Goal: Information Seeking & Learning: Check status

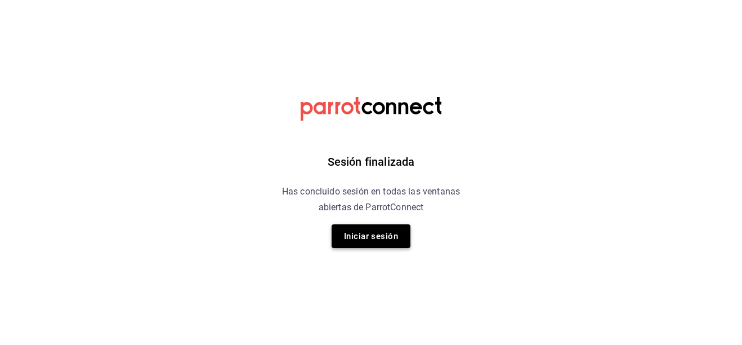
click at [362, 241] on button "Iniciar sesión" at bounding box center [371, 236] width 79 height 24
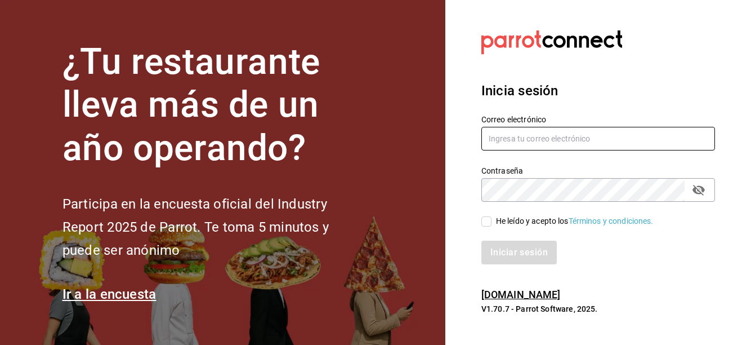
drag, startPoint x: 571, startPoint y: 136, endPoint x: 561, endPoint y: 144, distance: 12.5
click at [572, 136] on input "text" at bounding box center [599, 139] width 234 height 24
type input "[EMAIL_ADDRESS][DOMAIN_NAME]"
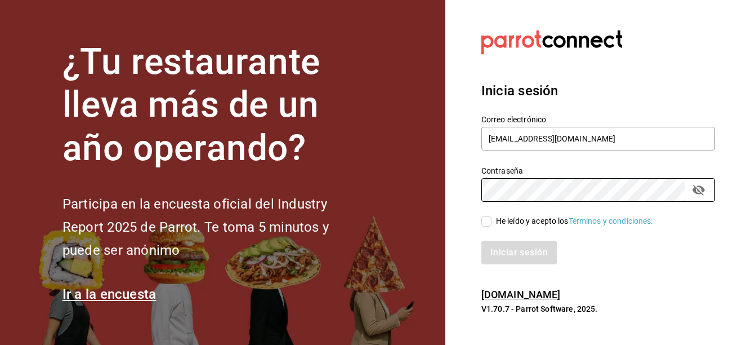
click at [489, 222] on input "He leído y acepto los Términos y condiciones." at bounding box center [487, 221] width 10 height 10
checkbox input "true"
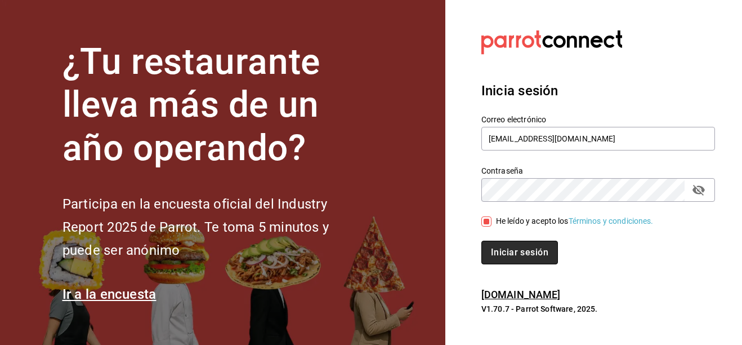
click at [508, 255] on button "Iniciar sesión" at bounding box center [520, 253] width 77 height 24
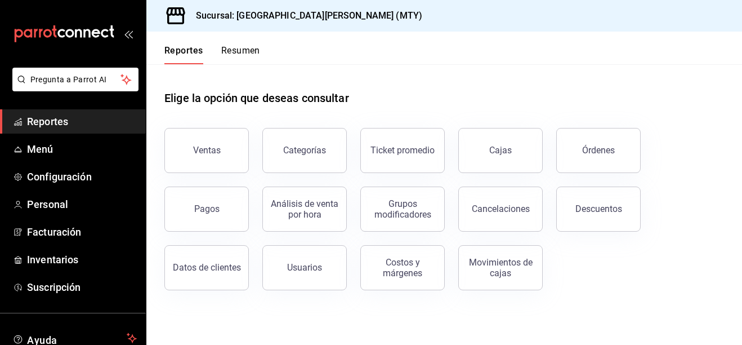
drag, startPoint x: 218, startPoint y: 143, endPoint x: 309, endPoint y: 87, distance: 106.8
click at [308, 87] on div "Elige la opción que deseas consultar Ventas Categorías Ticket promedio Cajas Ór…" at bounding box center [444, 177] width 560 height 226
click at [221, 146] on button "Ventas" at bounding box center [206, 150] width 84 height 45
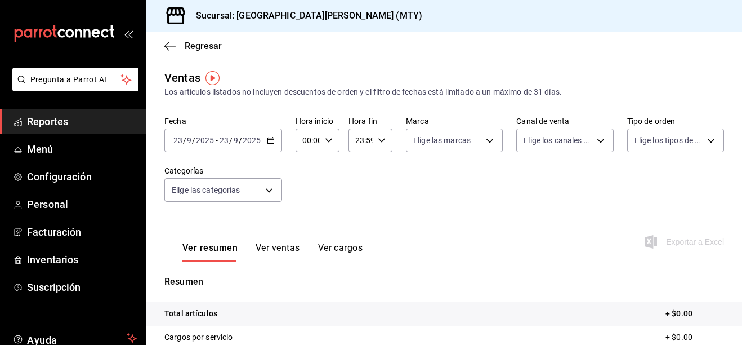
click at [271, 141] on icon "button" at bounding box center [271, 140] width 8 height 8
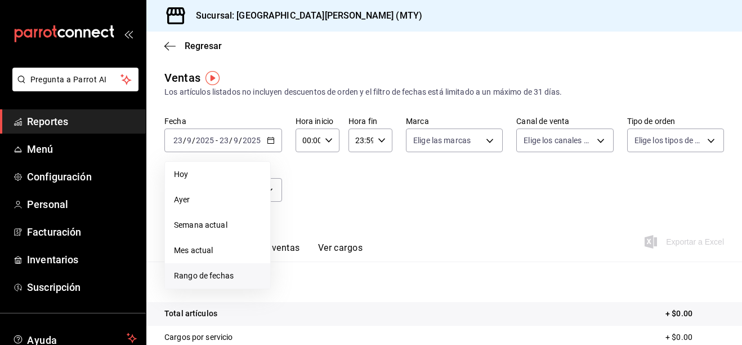
click at [202, 272] on span "Rango de fechas" at bounding box center [217, 276] width 87 height 12
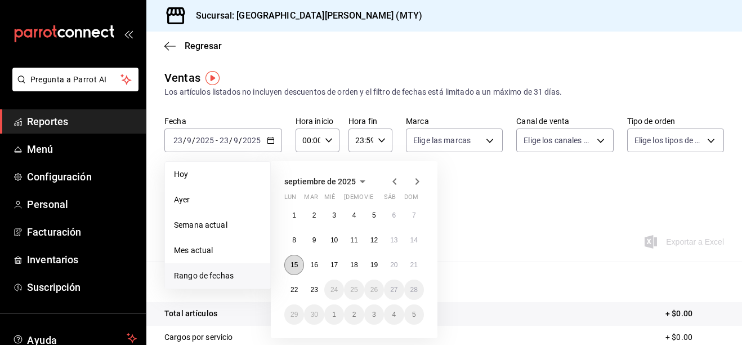
click at [294, 264] on abbr "15" at bounding box center [294, 265] width 7 height 8
click at [419, 267] on button "21" at bounding box center [414, 265] width 20 height 20
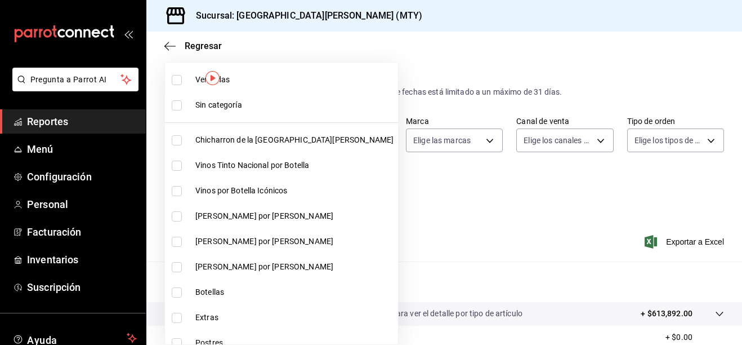
click at [255, 195] on body "Pregunta a Parrot AI Reportes Menú Configuración Personal Facturación Inventari…" at bounding box center [371, 172] width 742 height 345
click at [212, 137] on span "Chicharron de la San Juan" at bounding box center [294, 140] width 198 height 12
type input "f0f1c746-f3c3-4ccc-a6c7-92491a04bd66"
checkbox input "true"
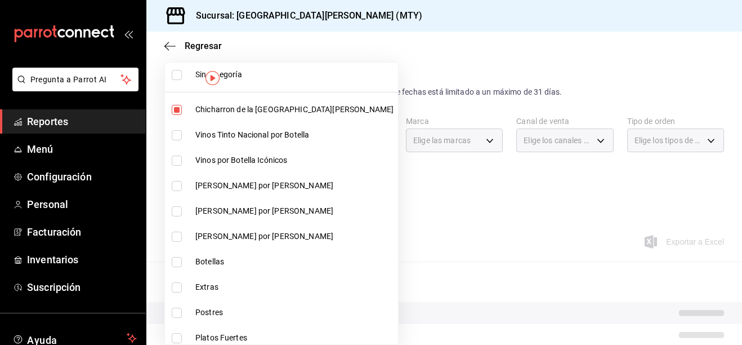
scroll to position [113, 0]
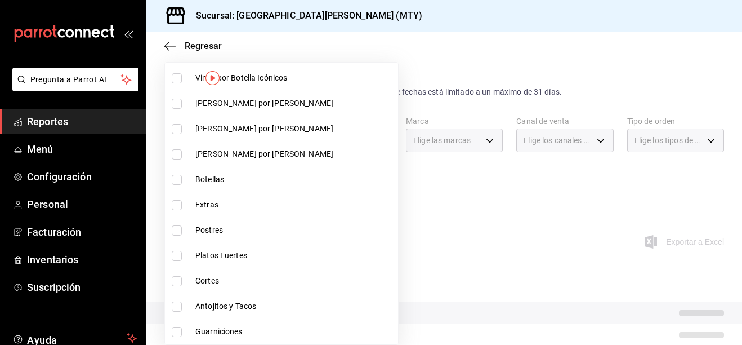
click at [189, 213] on li "Extras" at bounding box center [281, 204] width 233 height 25
type input "f0f1c746-f3c3-4ccc-a6c7-92491a04bd66,ce59e6b0-fd83-4b10-87da-79468a59da8e"
checkbox input "true"
click at [193, 232] on li "Postres" at bounding box center [281, 229] width 233 height 25
type input "f0f1c746-f3c3-4ccc-a6c7-92491a04bd66,ce59e6b0-fd83-4b10-87da-79468a59da8e,b5dc4…"
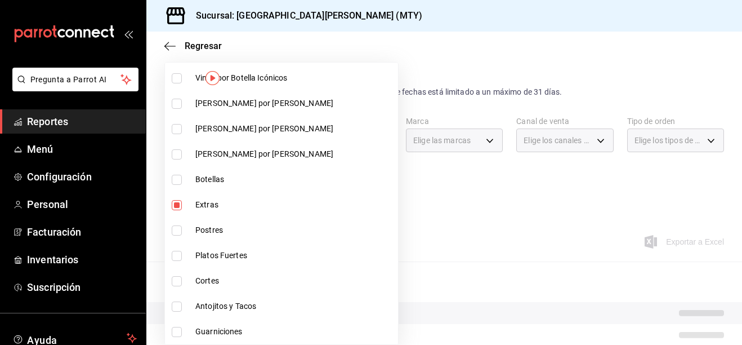
checkbox input "true"
click at [197, 253] on span "Platos Fuertes" at bounding box center [294, 256] width 198 height 12
type input "f0f1c746-f3c3-4ccc-a6c7-92491a04bd66,ce59e6b0-fd83-4b10-87da-79468a59da8e,b5dc4…"
checkbox input "true"
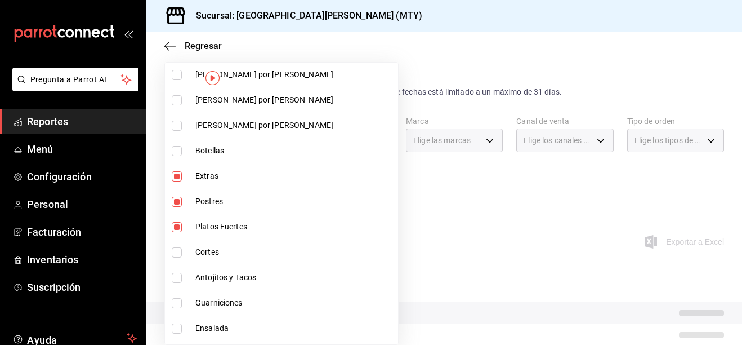
scroll to position [169, 0]
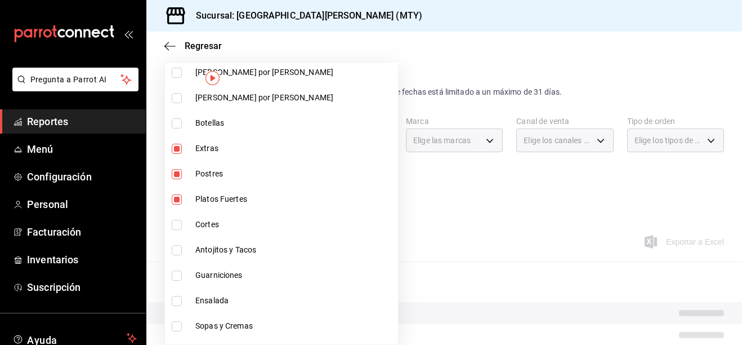
click at [209, 233] on li "Cortes" at bounding box center [281, 224] width 233 height 25
type input "f0f1c746-f3c3-4ccc-a6c7-92491a04bd66,ce59e6b0-fd83-4b10-87da-79468a59da8e,b5dc4…"
checkbox input "true"
drag, startPoint x: 211, startPoint y: 251, endPoint x: 211, endPoint y: 258, distance: 7.3
click at [211, 251] on span "Antojitos y Tacos" at bounding box center [294, 250] width 198 height 12
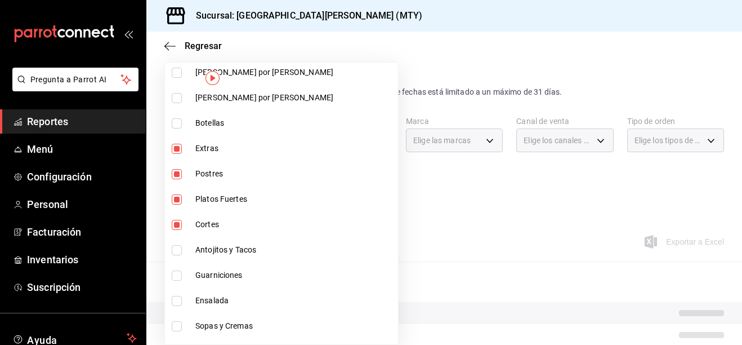
type input "f0f1c746-f3c3-4ccc-a6c7-92491a04bd66,ce59e6b0-fd83-4b10-87da-79468a59da8e,b5dc4…"
checkbox input "true"
click at [208, 269] on li "Guarniciones" at bounding box center [281, 274] width 233 height 25
type input "f0f1c746-f3c3-4ccc-a6c7-92491a04bd66,ce59e6b0-fd83-4b10-87da-79468a59da8e,b5dc4…"
checkbox input "true"
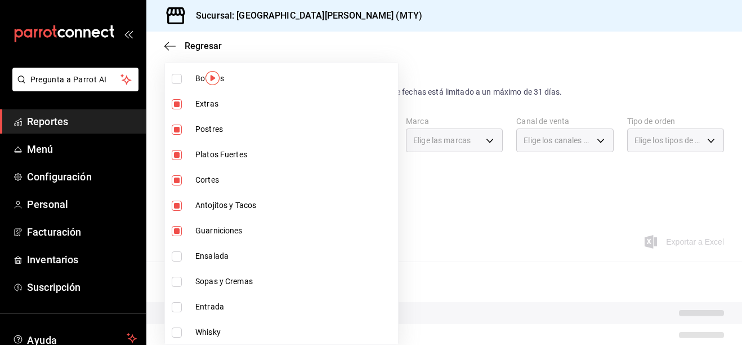
scroll to position [282, 0]
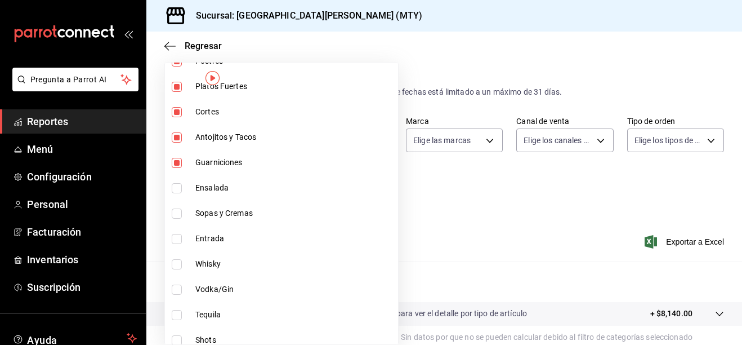
click at [204, 188] on span "Ensalada" at bounding box center [294, 188] width 198 height 12
type input "f0f1c746-f3c3-4ccc-a6c7-92491a04bd66,ce59e6b0-fd83-4b10-87da-79468a59da8e,b5dc4…"
checkbox input "true"
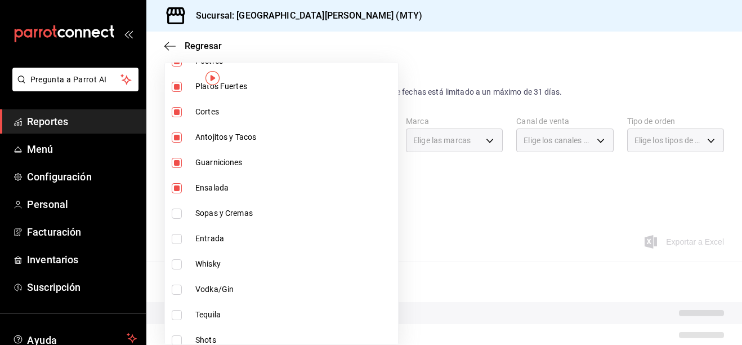
click at [208, 222] on li "Sopas y Cremas" at bounding box center [281, 213] width 233 height 25
type input "f0f1c746-f3c3-4ccc-a6c7-92491a04bd66,ce59e6b0-fd83-4b10-87da-79468a59da8e,b5dc4…"
checkbox input "true"
drag, startPoint x: 209, startPoint y: 243, endPoint x: 210, endPoint y: 254, distance: 10.8
click at [210, 246] on li "Entrada" at bounding box center [281, 238] width 233 height 25
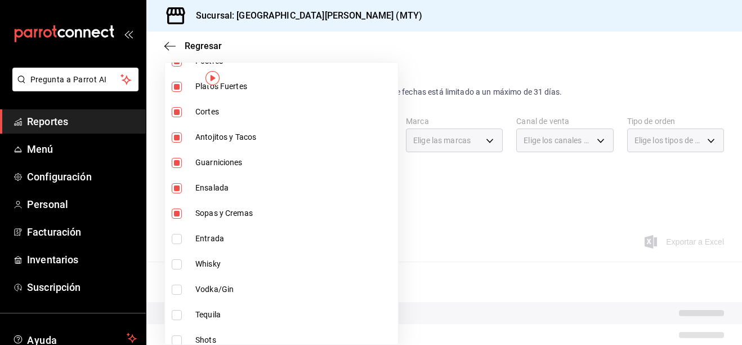
type input "f0f1c746-f3c3-4ccc-a6c7-92491a04bd66,ce59e6b0-fd83-4b10-87da-79468a59da8e,b5dc4…"
checkbox input "true"
click at [212, 266] on span "Whisky" at bounding box center [294, 264] width 198 height 12
type input "f0f1c746-f3c3-4ccc-a6c7-92491a04bd66,ce59e6b0-fd83-4b10-87da-79468a59da8e,b5dc4…"
checkbox input "true"
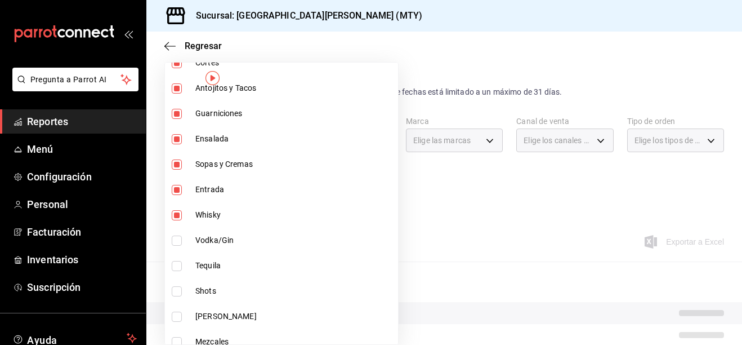
scroll to position [394, 0]
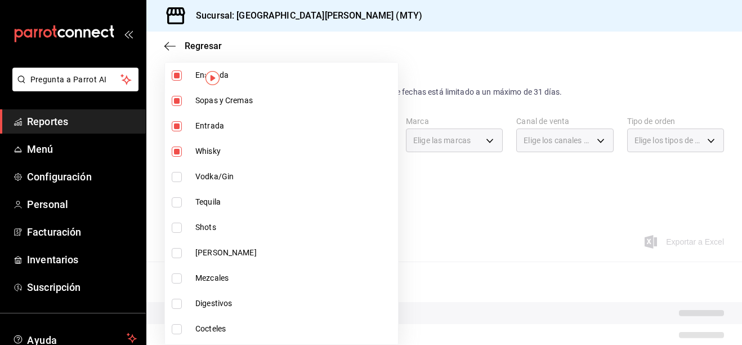
click at [203, 180] on span "Vodka/Gin" at bounding box center [294, 177] width 198 height 12
type input "f0f1c746-f3c3-4ccc-a6c7-92491a04bd66,ce59e6b0-fd83-4b10-87da-79468a59da8e,b5dc4…"
checkbox input "true"
click at [206, 173] on span "Vodka/Gin" at bounding box center [294, 177] width 198 height 12
type input "f0f1c746-f3c3-4ccc-a6c7-92491a04bd66,ce59e6b0-fd83-4b10-87da-79468a59da8e,b5dc4…"
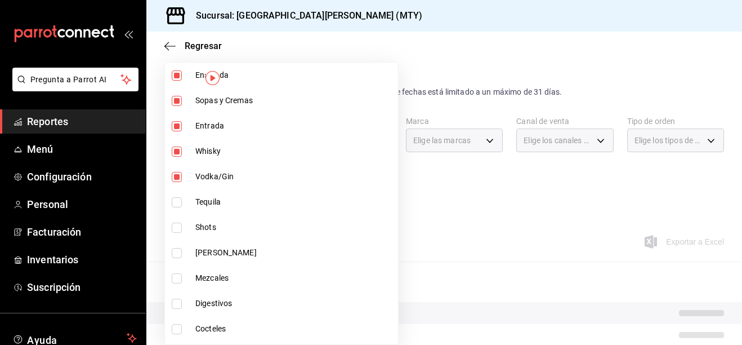
checkbox input "false"
click at [198, 150] on span "Whisky" at bounding box center [294, 151] width 198 height 12
type input "f0f1c746-f3c3-4ccc-a6c7-92491a04bd66,ce59e6b0-fd83-4b10-87da-79468a59da8e,b5dc4…"
checkbox input "false"
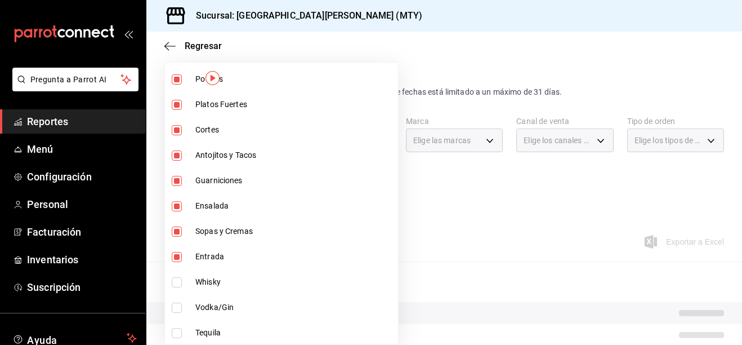
scroll to position [282, 0]
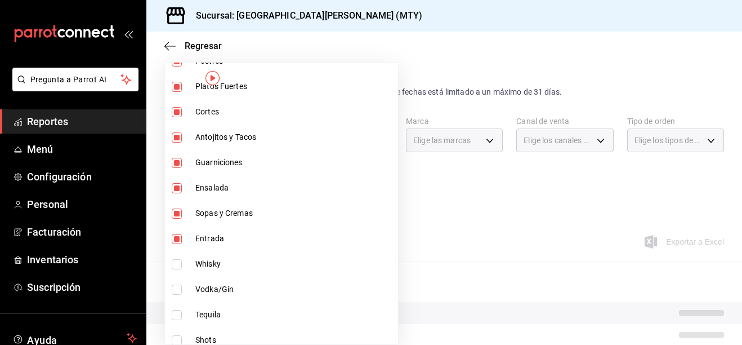
click at [400, 219] on div at bounding box center [371, 172] width 742 height 345
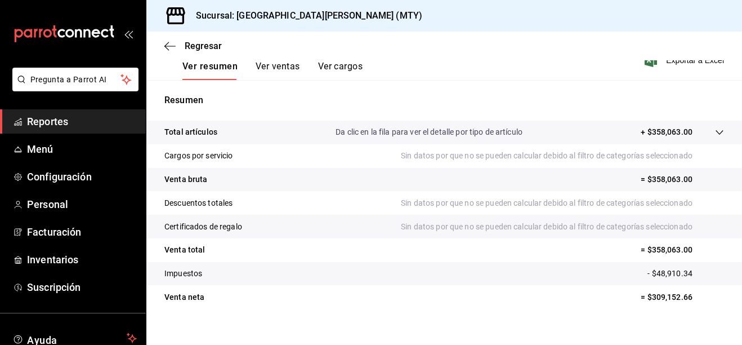
scroll to position [195, 0]
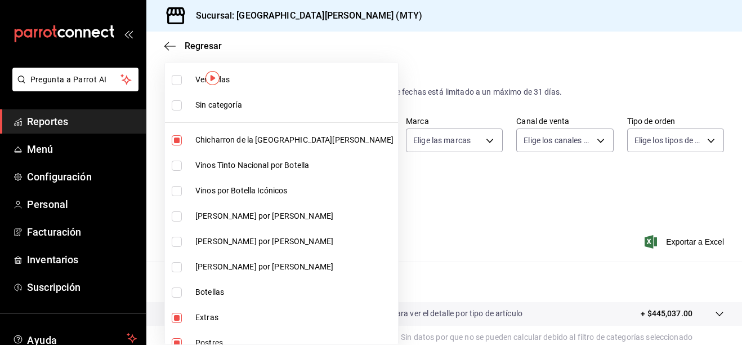
click at [271, 190] on body "Pregunta a Parrot AI Reportes Menú Configuración Personal Facturación Inventari…" at bounding box center [371, 172] width 742 height 345
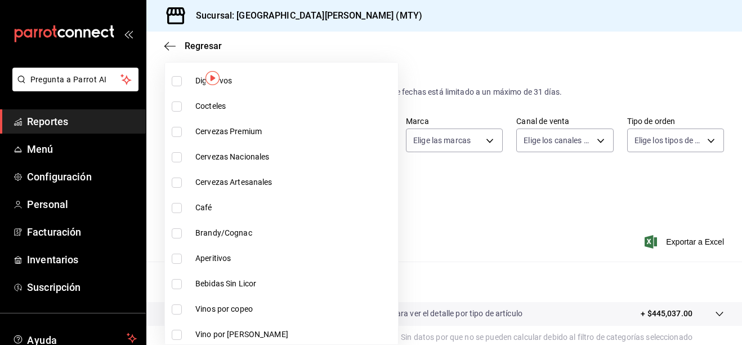
scroll to position [620, 0]
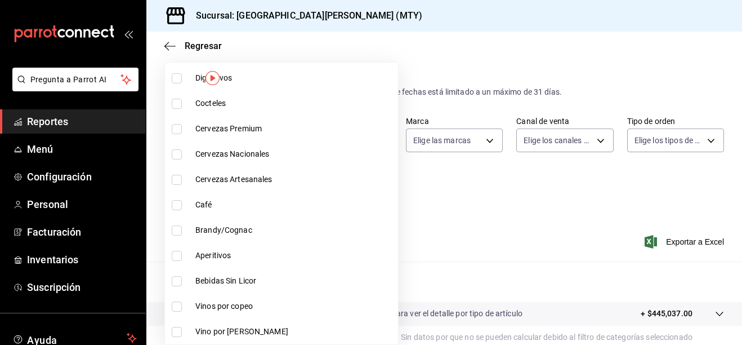
click at [470, 222] on div at bounding box center [371, 172] width 742 height 345
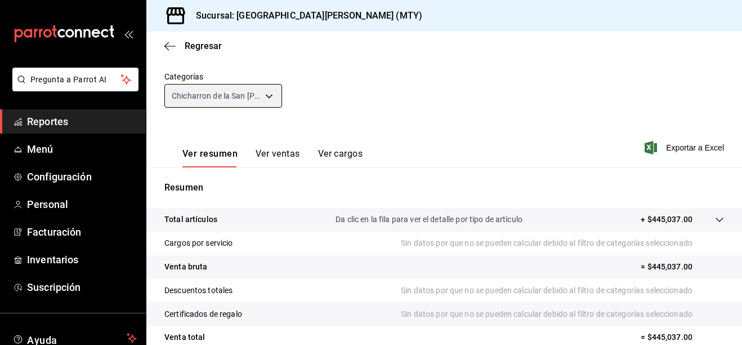
scroll to position [82, 0]
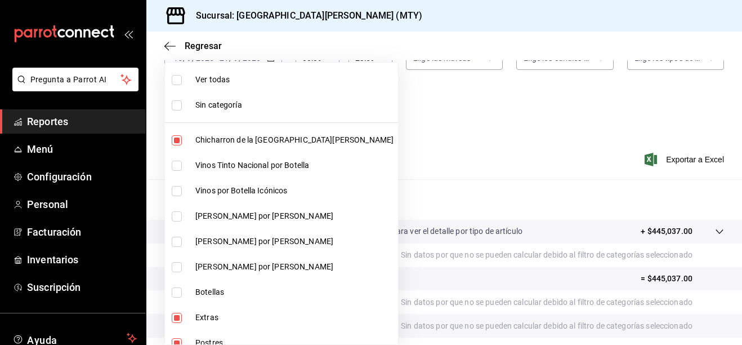
click at [268, 107] on body "Pregunta a Parrot AI Reportes Menú Configuración Personal Facturación Inventari…" at bounding box center [371, 172] width 742 height 345
click at [204, 146] on li "Chicharron de la San Juan" at bounding box center [281, 139] width 233 height 25
type input "ce59e6b0-fd83-4b10-87da-79468a59da8e,b5dc4f7b-13fc-482f-9dec-176939c52cd6,eeea1…"
checkbox input "false"
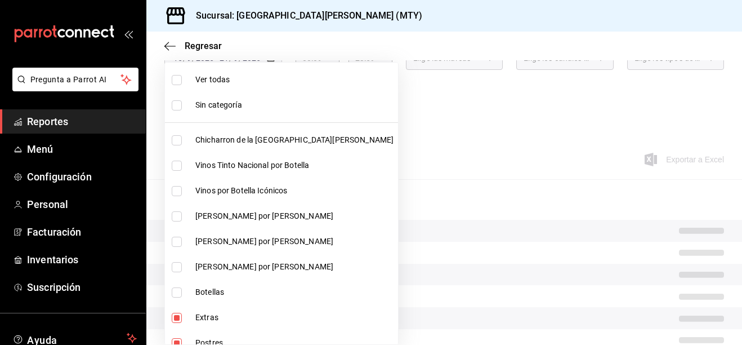
click at [197, 163] on span "Vinos Tinto Nacional por Botella" at bounding box center [294, 165] width 198 height 12
type input "ce59e6b0-fd83-4b10-87da-79468a59da8e,b5dc4f7b-13fc-482f-9dec-176939c52cd6,eeea1…"
checkbox input "true"
click at [193, 196] on li "Vinos por Botella Icónicos" at bounding box center [281, 190] width 233 height 25
type input "ce59e6b0-fd83-4b10-87da-79468a59da8e,b5dc4f7b-13fc-482f-9dec-176939c52cd6,eeea1…"
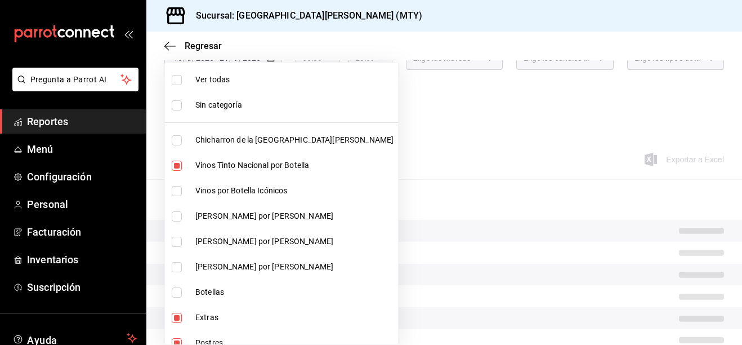
checkbox input "true"
click at [198, 216] on span "Vino Rosado por Botella" at bounding box center [294, 216] width 198 height 12
type input "ce59e6b0-fd83-4b10-87da-79468a59da8e,b5dc4f7b-13fc-482f-9dec-176939c52cd6,eeea1…"
checkbox input "true"
drag, startPoint x: 199, startPoint y: 235, endPoint x: 201, endPoint y: 248, distance: 13.1
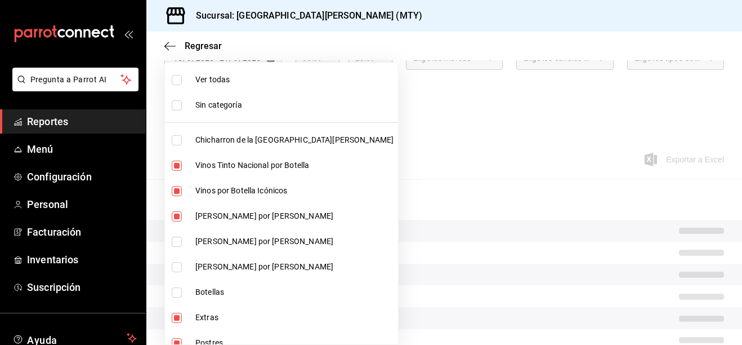
click at [201, 241] on span "Vino Rosado por Botella" at bounding box center [294, 241] width 198 height 12
type input "ce59e6b0-fd83-4b10-87da-79468a59da8e,b5dc4f7b-13fc-482f-9dec-176939c52cd6,eeea1…"
checkbox input "true"
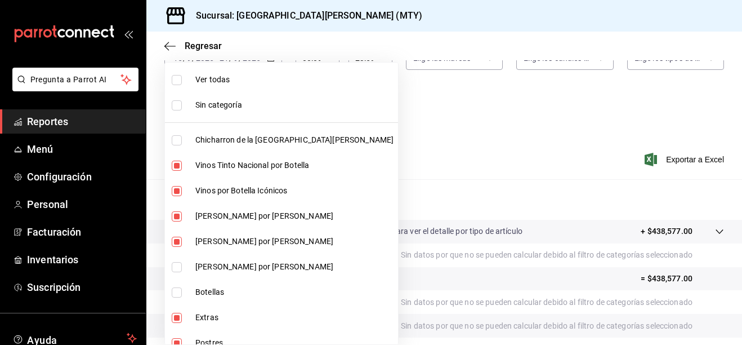
drag, startPoint x: 199, startPoint y: 256, endPoint x: 197, endPoint y: 267, distance: 10.9
click at [199, 257] on li "Vino Blanco por Botella" at bounding box center [281, 266] width 233 height 25
type input "ce59e6b0-fd83-4b10-87da-79468a59da8e,b5dc4f7b-13fc-482f-9dec-176939c52cd6,eeea1…"
checkbox input "true"
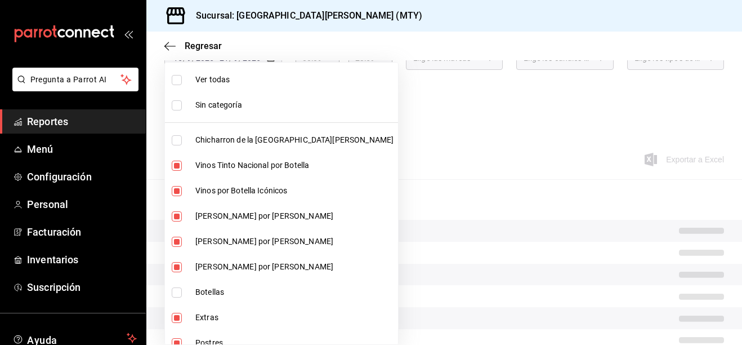
click at [184, 286] on li "Botellas" at bounding box center [281, 291] width 233 height 25
type input "ce59e6b0-fd83-4b10-87da-79468a59da8e,b5dc4f7b-13fc-482f-9dec-176939c52cd6,eeea1…"
checkbox input "true"
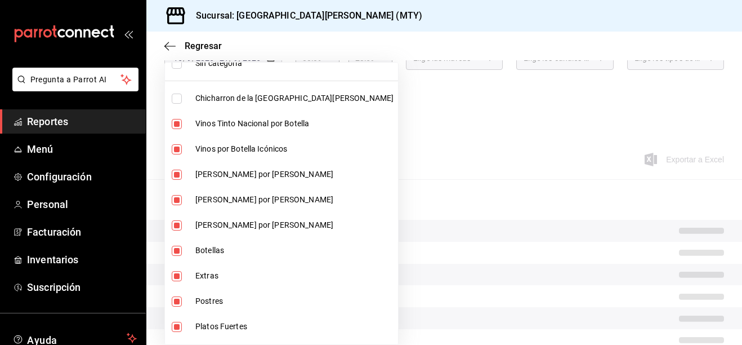
scroll to position [113, 0]
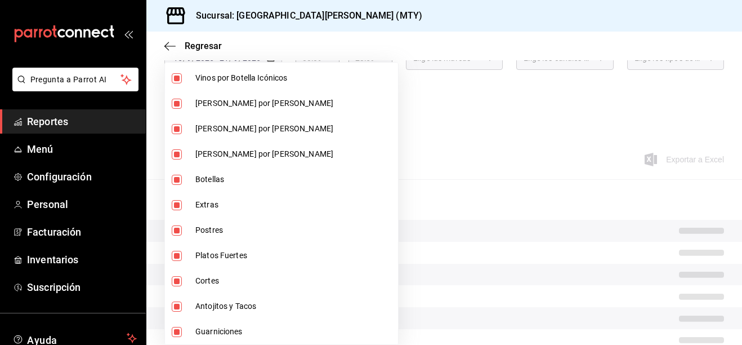
click at [192, 201] on li "Extras" at bounding box center [281, 204] width 233 height 25
type input "b5dc4f7b-13fc-482f-9dec-176939c52cd6,eeea1ade-9d1b-49e9-9c7a-e03ecffd2dd8,fe2cb…"
checkbox input "false"
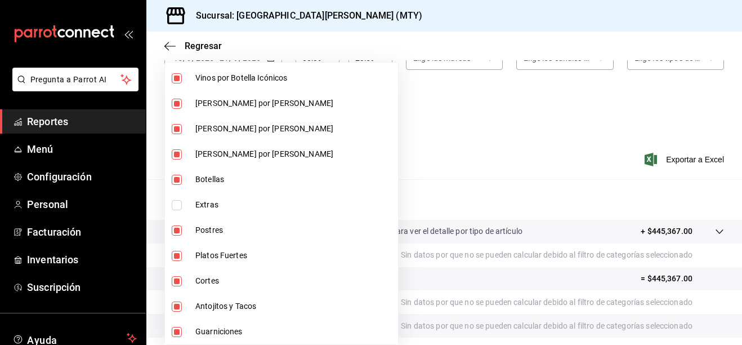
drag, startPoint x: 187, startPoint y: 224, endPoint x: 185, endPoint y: 239, distance: 15.9
click at [187, 228] on li "Postres" at bounding box center [281, 229] width 233 height 25
type input "eeea1ade-9d1b-49e9-9c7a-e03ecffd2dd8,fe2cb86f-7b05-41d3-909f-899dbd4ef52f,7bf31…"
checkbox input "false"
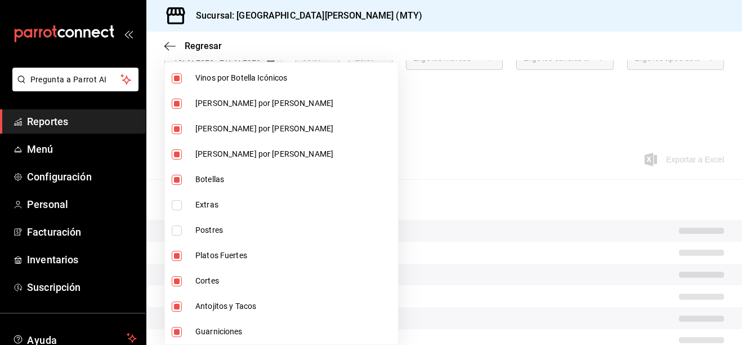
drag, startPoint x: 185, startPoint y: 255, endPoint x: 184, endPoint y: 262, distance: 7.5
click at [185, 256] on label at bounding box center [179, 256] width 15 height 10
click at [182, 256] on input "checkbox" at bounding box center [177, 256] width 10 height 10
checkbox input "true"
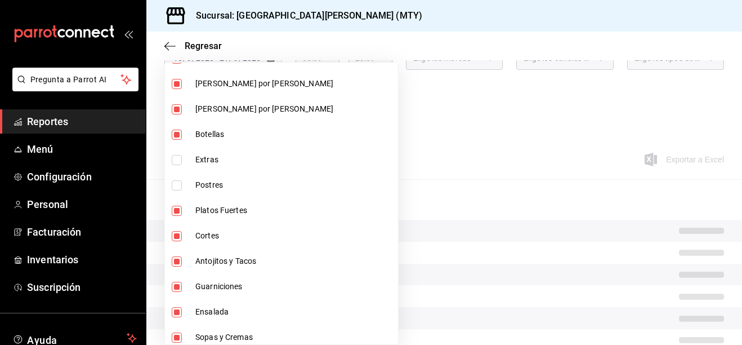
scroll to position [225, 0]
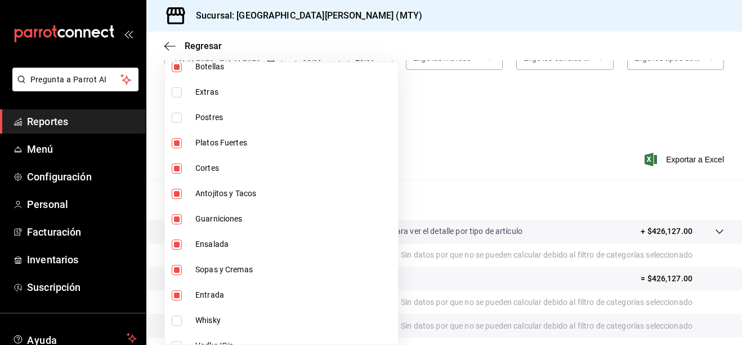
click at [187, 150] on li "Platos Fuertes" at bounding box center [281, 142] width 233 height 25
type input "fe2cb86f-7b05-41d3-909f-899dbd4ef52f,7bf311ba-f3e7-4632-94ff-67ef5ef3da16,dd4d8…"
checkbox input "false"
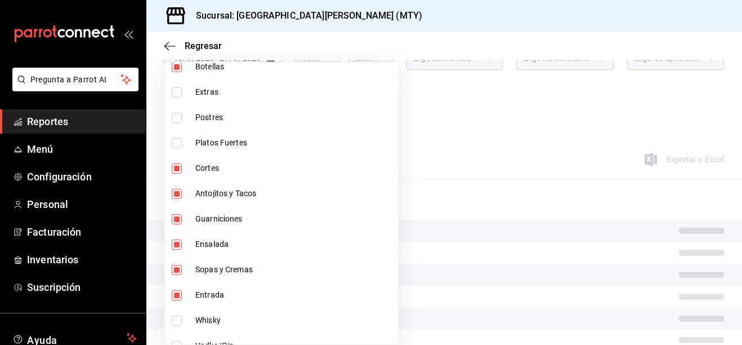
drag, startPoint x: 192, startPoint y: 164, endPoint x: 192, endPoint y: 176, distance: 11.3
click at [192, 167] on li "Cortes" at bounding box center [281, 167] width 233 height 25
type input "7bf311ba-f3e7-4632-94ff-67ef5ef3da16,dd4d8d8a-3463-49b4-990d-5ce75e426a20,0b474…"
checkbox input "false"
click at [188, 191] on li "Antojitos y Tacos" at bounding box center [281, 193] width 233 height 25
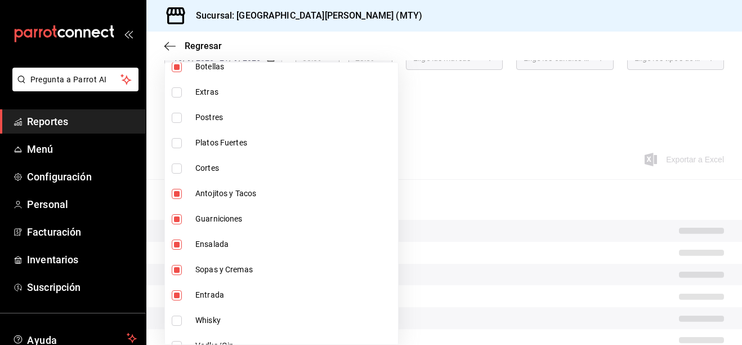
type input "dd4d8d8a-3463-49b4-990d-5ce75e426a20,0b474793-7fe1-4884-a5f6-f5528f4d8504,f943d…"
checkbox input "false"
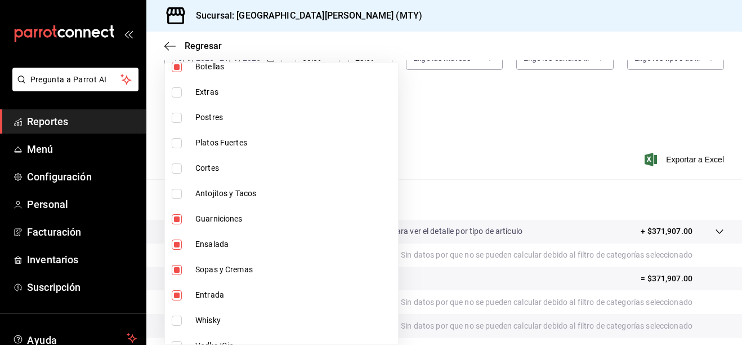
click at [177, 211] on li "Guarniciones" at bounding box center [281, 218] width 233 height 25
type input "0b474793-7fe1-4884-a5f6-f5528f4d8504,f943d2a3-4780-4230-a6f8-af716066c425,d66dc…"
checkbox input "false"
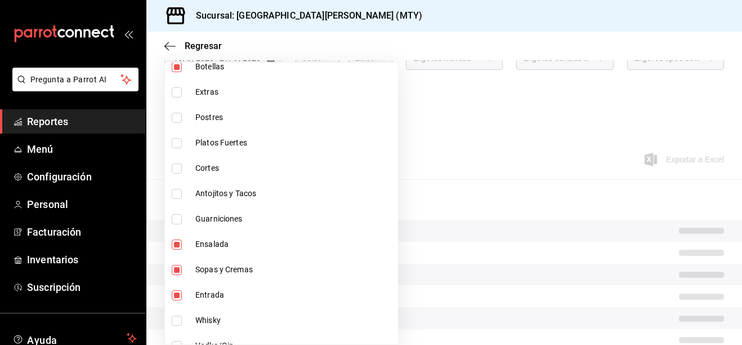
click at [172, 247] on input "checkbox" at bounding box center [177, 244] width 10 height 10
checkbox input "false"
type input "f943d2a3-4780-4230-a6f8-af716066c425,d66dcf8f-fb23-4151-ae98-d66b9f3d94ea,bc8a8…"
click at [173, 269] on input "checkbox" at bounding box center [177, 270] width 10 height 10
checkbox input "false"
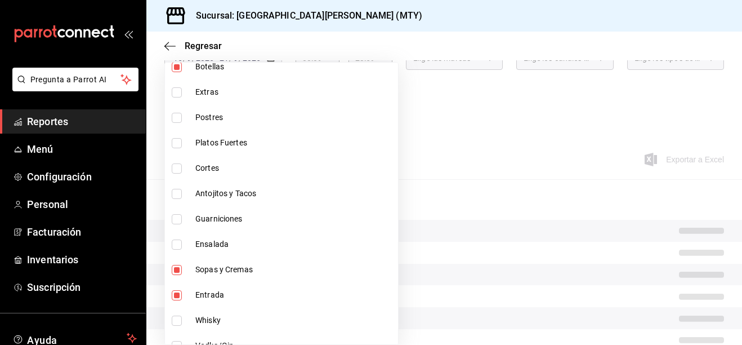
type input "d66dcf8f-fb23-4151-ae98-d66b9f3d94ea,bc8a8506-8c9a-4ccc-bee8-9613004b69e8,dff53…"
click at [175, 297] on input "checkbox" at bounding box center [177, 295] width 10 height 10
checkbox input "false"
type input "bc8a8506-8c9a-4ccc-bee8-9613004b69e8,dff5383d-db9f-4eeb-86c5-8b8bba73e599,2ada2…"
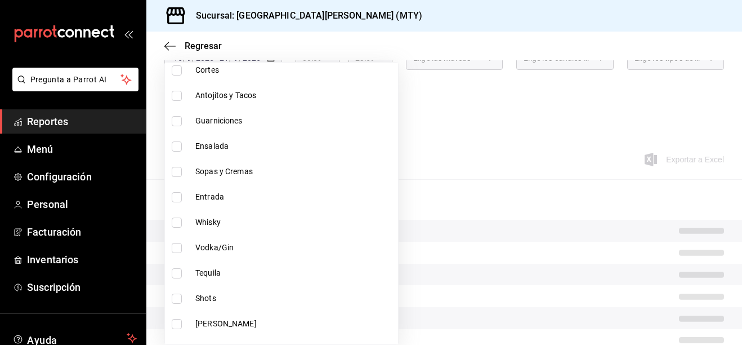
scroll to position [338, 0]
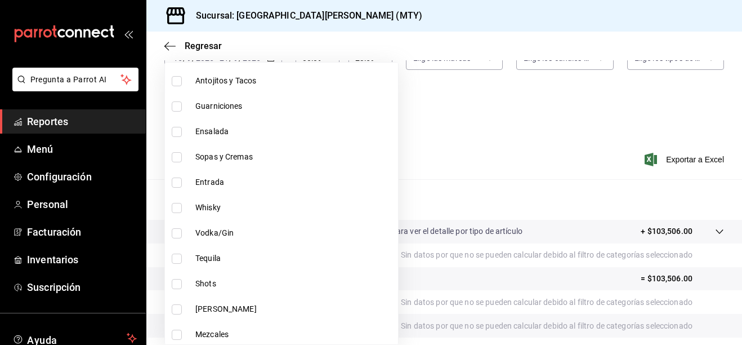
click at [179, 211] on input "checkbox" at bounding box center [177, 208] width 10 height 10
checkbox input "true"
type input "bc8a8506-8c9a-4ccc-bee8-9613004b69e8,dff5383d-db9f-4eeb-86c5-8b8bba73e599,2ada2…"
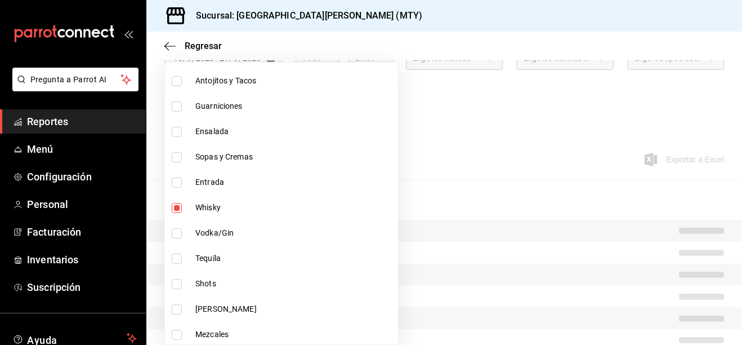
click at [180, 232] on input "checkbox" at bounding box center [177, 233] width 10 height 10
checkbox input "true"
type input "bc8a8506-8c9a-4ccc-bee8-9613004b69e8,dff5383d-db9f-4eeb-86c5-8b8bba73e599,2ada2…"
click at [177, 259] on input "checkbox" at bounding box center [177, 258] width 10 height 10
checkbox input "true"
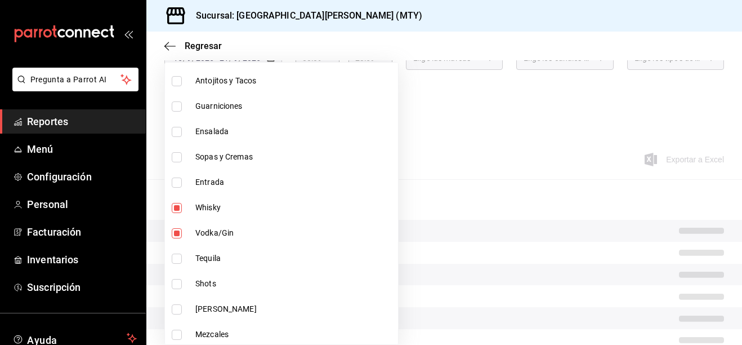
type input "bc8a8506-8c9a-4ccc-bee8-9613004b69e8,dff5383d-db9f-4eeb-86c5-8b8bba73e599,2ada2…"
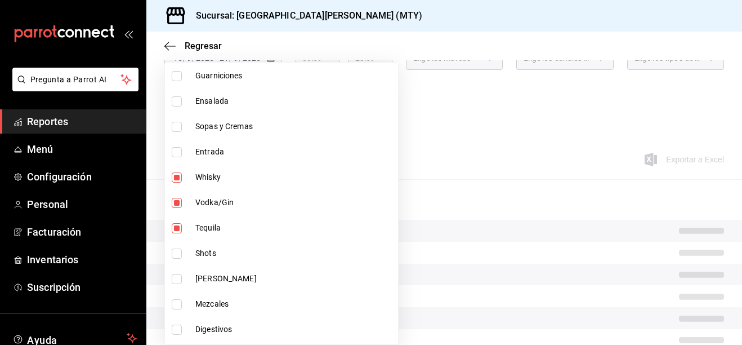
scroll to position [394, 0]
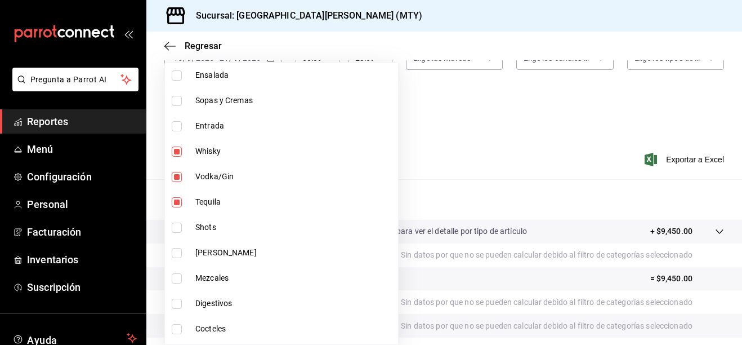
click at [180, 229] on input "checkbox" at bounding box center [177, 227] width 10 height 10
checkbox input "true"
type input "bc8a8506-8c9a-4ccc-bee8-9613004b69e8,dff5383d-db9f-4eeb-86c5-8b8bba73e599,2ada2…"
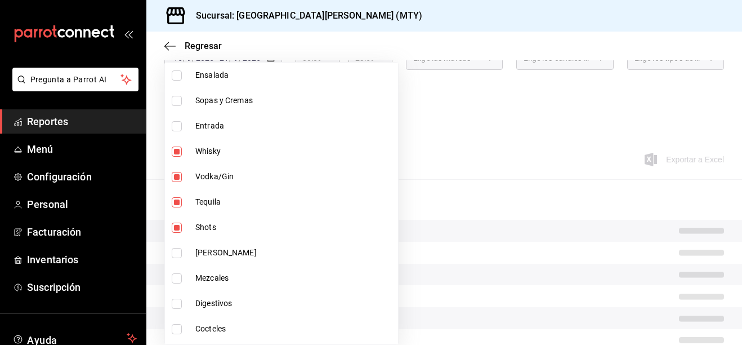
click at [175, 250] on input "checkbox" at bounding box center [177, 253] width 10 height 10
checkbox input "true"
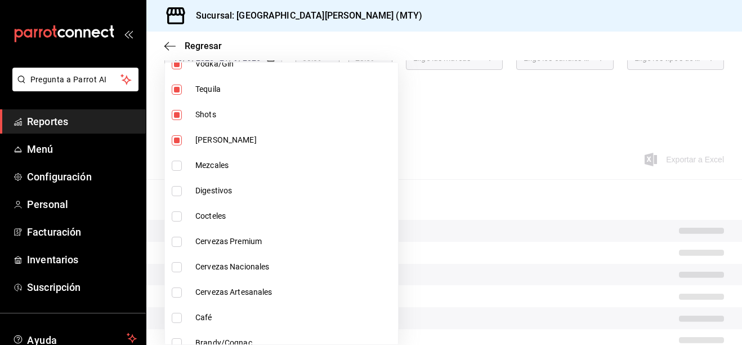
click at [182, 174] on li "Mezcales" at bounding box center [281, 165] width 233 height 25
type input "bc8a8506-8c9a-4ccc-bee8-9613004b69e8,dff5383d-db9f-4eeb-86c5-8b8bba73e599,2ada2…"
checkbox input "true"
click at [181, 195] on input "checkbox" at bounding box center [177, 191] width 10 height 10
checkbox input "true"
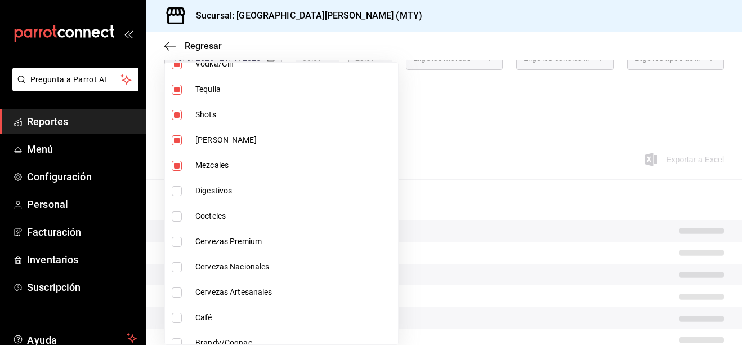
type input "bc8a8506-8c9a-4ccc-bee8-9613004b69e8,dff5383d-db9f-4eeb-86c5-8b8bba73e599,2ada2…"
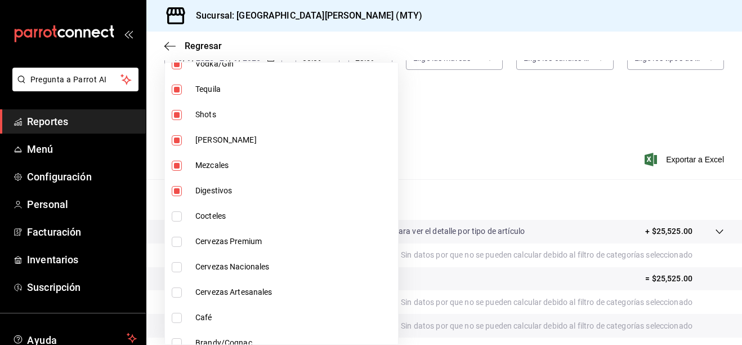
click at [180, 213] on input "checkbox" at bounding box center [177, 216] width 10 height 10
checkbox input "true"
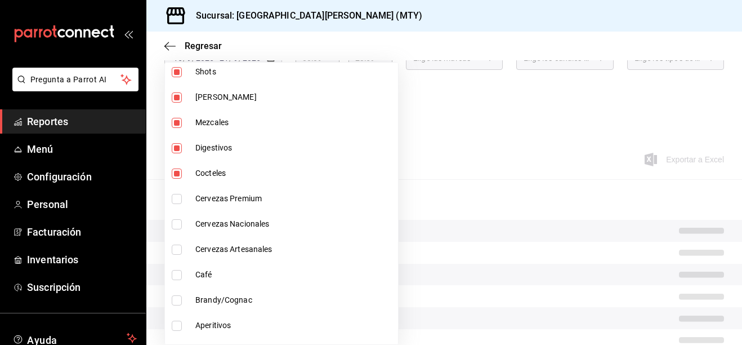
scroll to position [620, 0]
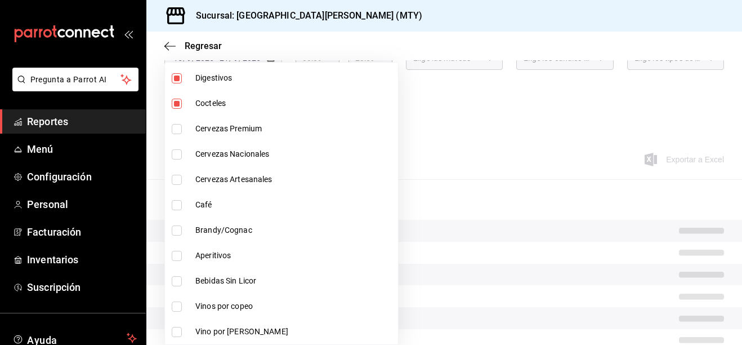
click at [178, 135] on li "Cervezas Premium" at bounding box center [281, 128] width 233 height 25
type input "bc8a8506-8c9a-4ccc-bee8-9613004b69e8,dff5383d-db9f-4eeb-86c5-8b8bba73e599,2ada2…"
checkbox input "true"
click at [180, 165] on li "Cervezas Nacionales" at bounding box center [281, 153] width 233 height 25
type input "bc8a8506-8c9a-4ccc-bee8-9613004b69e8,dff5383d-db9f-4eeb-86c5-8b8bba73e599,2ada2…"
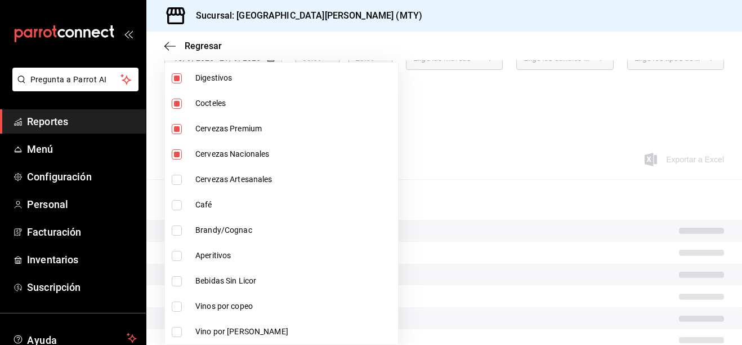
checkbox input "true"
click at [177, 187] on li "Cervezas Artesanales" at bounding box center [281, 179] width 233 height 25
type input "bc8a8506-8c9a-4ccc-bee8-9613004b69e8,dff5383d-db9f-4eeb-86c5-8b8bba73e599,2ada2…"
checkbox input "true"
drag, startPoint x: 176, startPoint y: 203, endPoint x: 176, endPoint y: 211, distance: 8.4
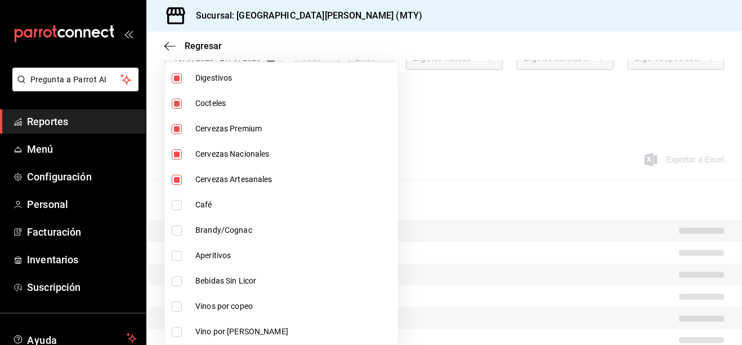
click at [176, 205] on input "checkbox" at bounding box center [177, 205] width 10 height 10
checkbox input "true"
type input "bc8a8506-8c9a-4ccc-bee8-9613004b69e8,dff5383d-db9f-4eeb-86c5-8b8bba73e599,2ada2…"
click at [175, 229] on input "checkbox" at bounding box center [177, 230] width 10 height 10
checkbox input "true"
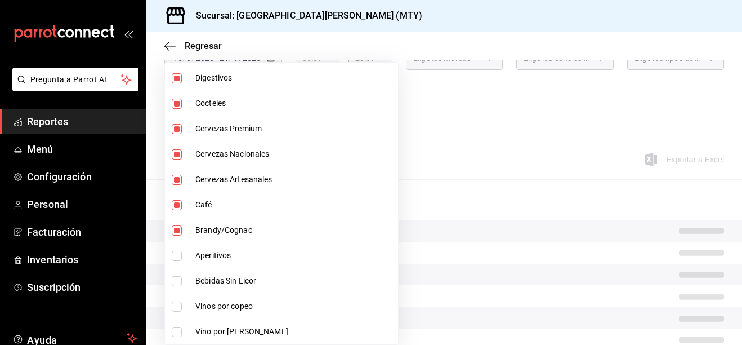
click at [174, 245] on li "Aperitivos" at bounding box center [281, 255] width 233 height 25
type input "bc8a8506-8c9a-4ccc-bee8-9613004b69e8,dff5383d-db9f-4eeb-86c5-8b8bba73e599,2ada2…"
checkbox input "true"
click at [172, 287] on li "Bebidas Sin Licor" at bounding box center [281, 280] width 233 height 25
type input "bc8a8506-8c9a-4ccc-bee8-9613004b69e8,dff5383d-db9f-4eeb-86c5-8b8bba73e599,2ada2…"
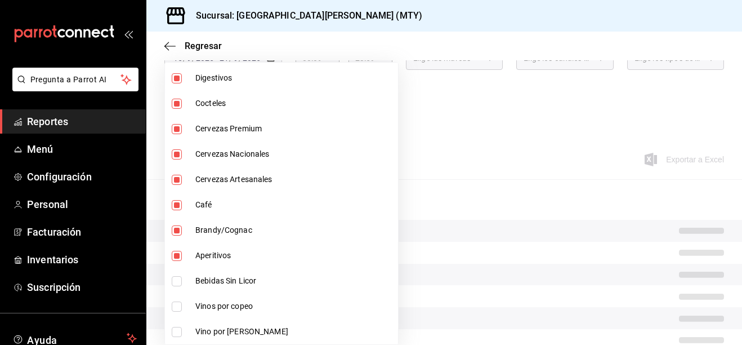
checkbox input "true"
click at [170, 324] on li "Vino por Botella" at bounding box center [281, 331] width 233 height 25
type input "bc8a8506-8c9a-4ccc-bee8-9613004b69e8,dff5383d-db9f-4eeb-86c5-8b8bba73e599,2ada2…"
checkbox input "true"
click at [180, 311] on li "Vinos por copeo" at bounding box center [281, 305] width 233 height 25
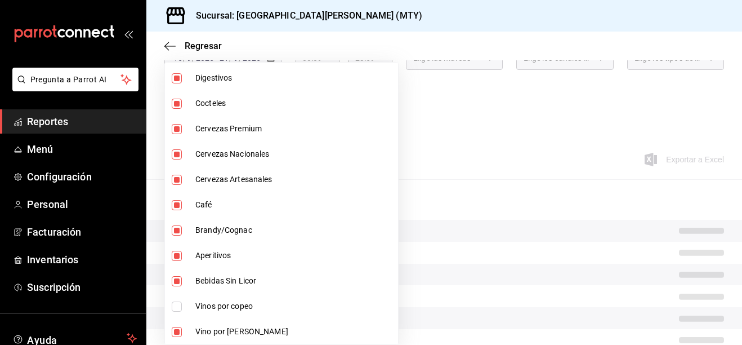
type input "bc8a8506-8c9a-4ccc-bee8-9613004b69e8,dff5383d-db9f-4eeb-86c5-8b8bba73e599,2ada2…"
checkbox input "true"
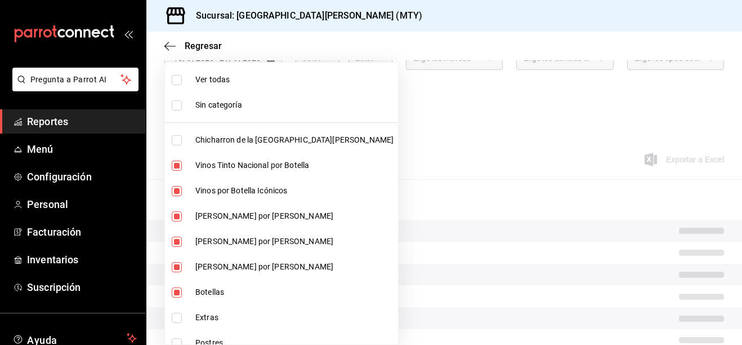
click at [486, 118] on div at bounding box center [371, 172] width 742 height 345
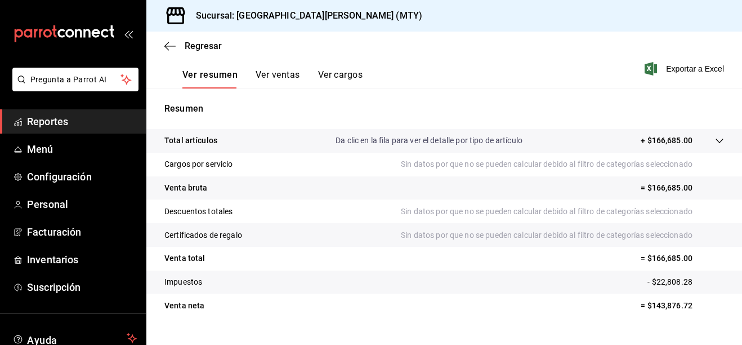
scroll to position [195, 0]
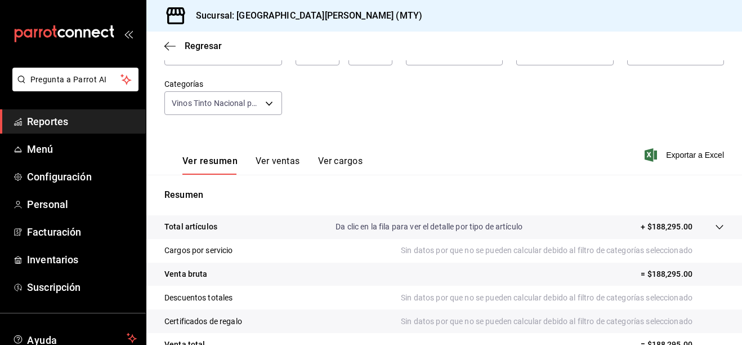
scroll to position [26, 0]
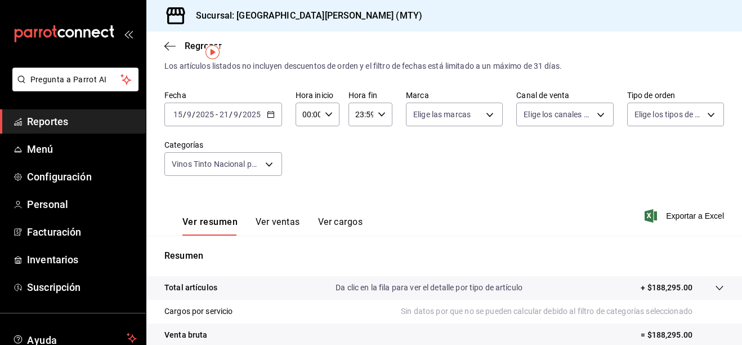
click at [272, 122] on div "2025-09-15 15 / 9 / 2025 - 2025-09-21 21 / 9 / 2025" at bounding box center [223, 115] width 118 height 24
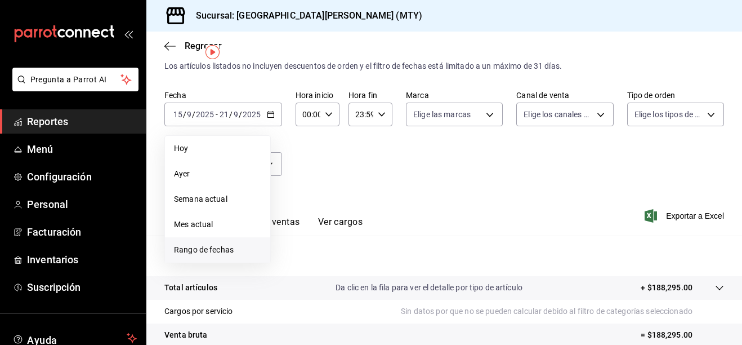
click at [205, 250] on span "Rango de fechas" at bounding box center [217, 250] width 87 height 12
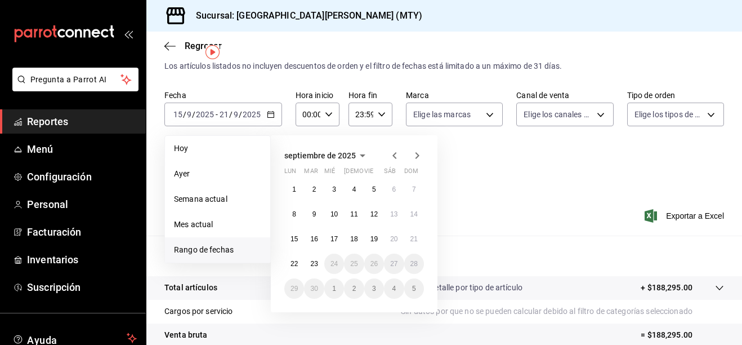
click at [284, 244] on div "1 2 3 4 5 6 7 8 9 10 11 12 13 14 15 16 17 18 19 20 21 22 23 24 25 26 27 28 29 3…" at bounding box center [354, 238] width 140 height 119
click at [291, 241] on abbr "15" at bounding box center [294, 239] width 7 height 8
click at [416, 237] on abbr "21" at bounding box center [414, 239] width 7 height 8
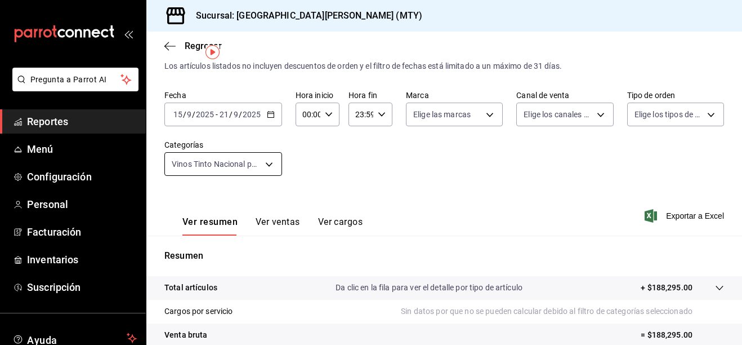
click at [270, 166] on body "Pregunta a Parrot AI Reportes Menú Configuración Personal Facturación Inventari…" at bounding box center [371, 172] width 742 height 345
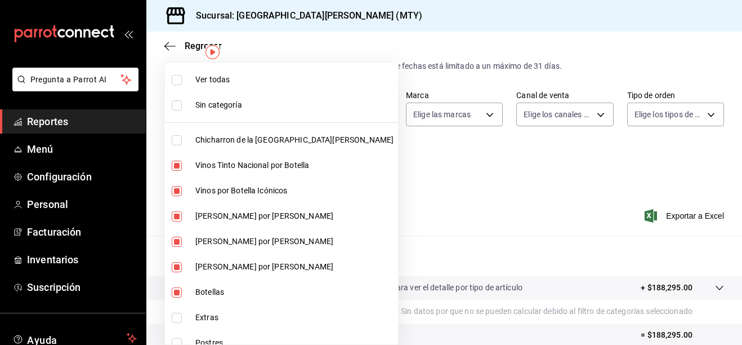
click at [207, 78] on span "Ver todas" at bounding box center [294, 80] width 198 height 12
type input "f0f1c746-f3c3-4ccc-a6c7-92491a04bd66,bc8a8506-8c9a-4ccc-bee8-9613004b69e8,dff53…"
checkbox input "true"
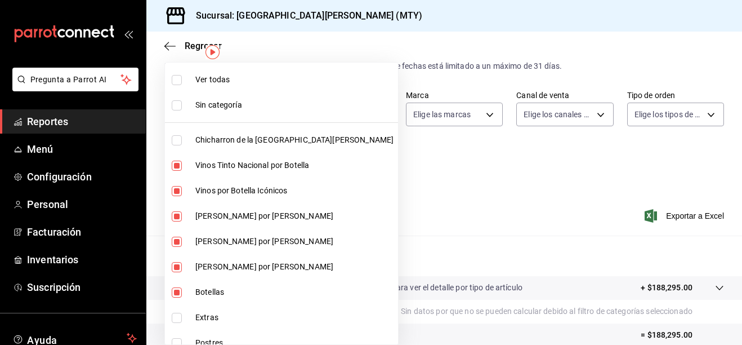
checkbox input "true"
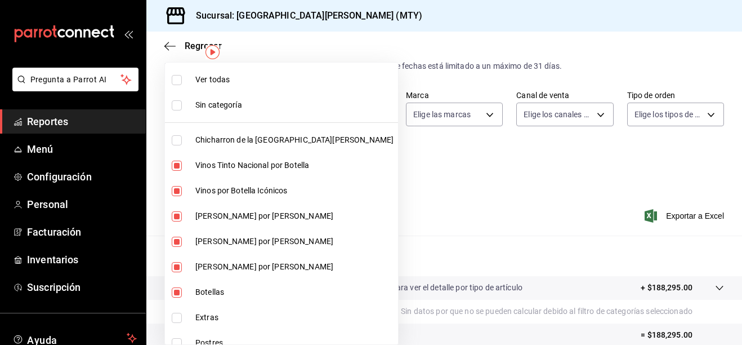
checkbox input "true"
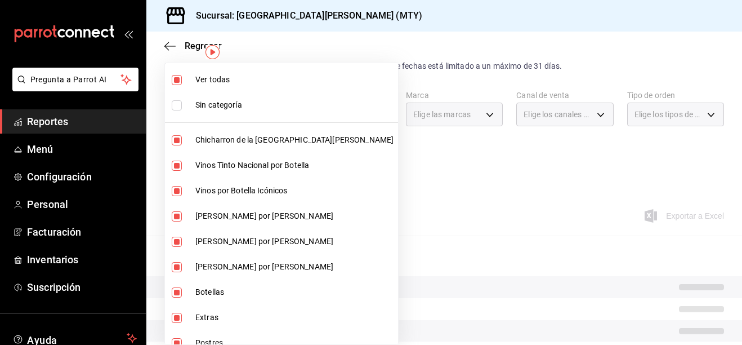
click at [400, 200] on div at bounding box center [371, 172] width 742 height 345
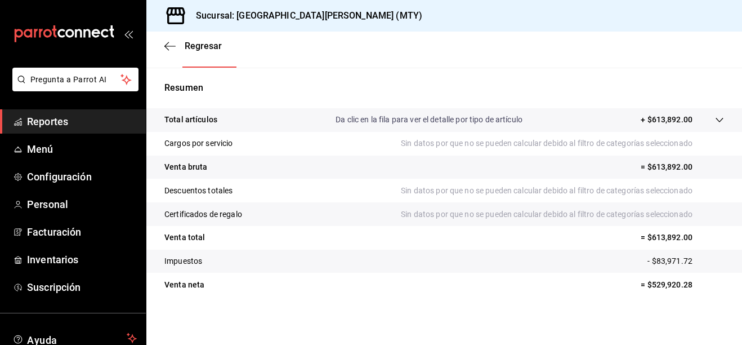
scroll to position [195, 0]
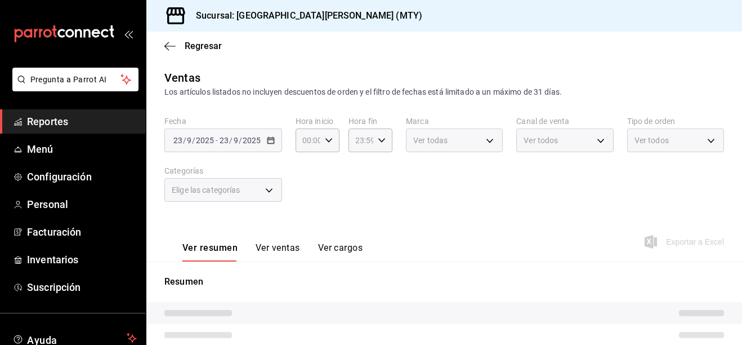
type input "f0f1c746-f3c3-4ccc-a6c7-92491a04bd66,bc8a8506-8c9a-4ccc-bee8-9613004b69e8,dff53…"
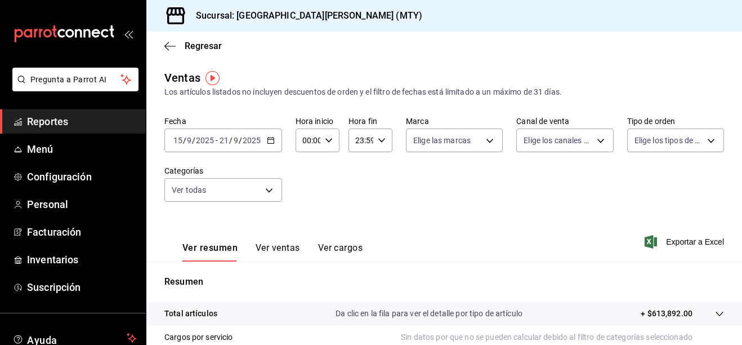
click at [267, 138] on div "[DATE] [DATE] - [DATE] [DATE]" at bounding box center [223, 140] width 118 height 24
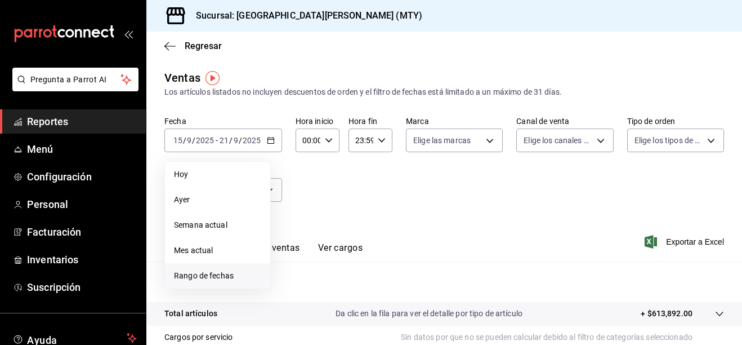
click at [210, 268] on li "Rango de fechas" at bounding box center [217, 275] width 105 height 25
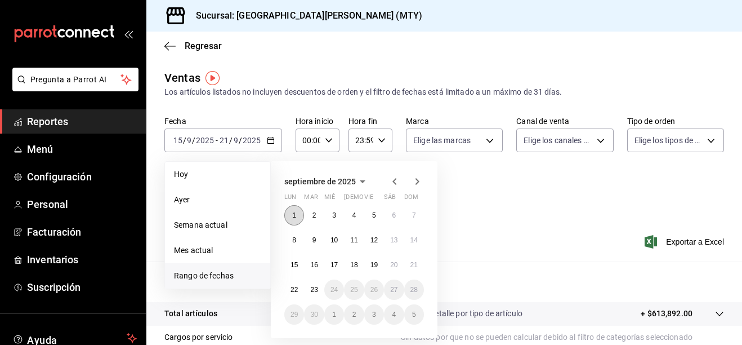
click at [299, 213] on button "1" at bounding box center [294, 215] width 20 height 20
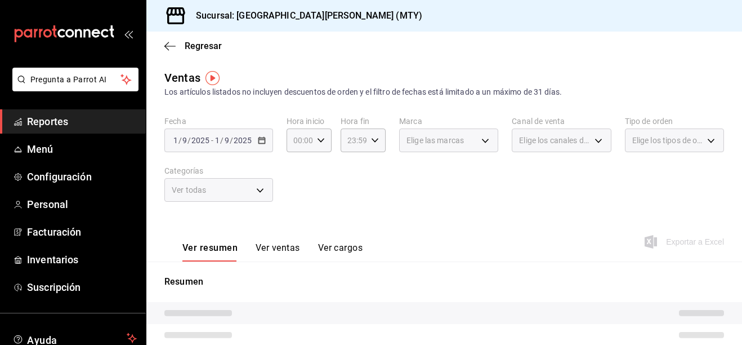
click at [52, 125] on span "Reportes" at bounding box center [82, 121] width 110 height 15
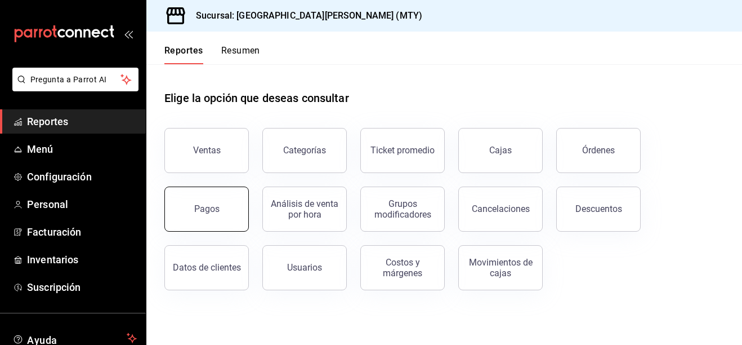
click at [222, 207] on button "Pagos" at bounding box center [206, 208] width 84 height 45
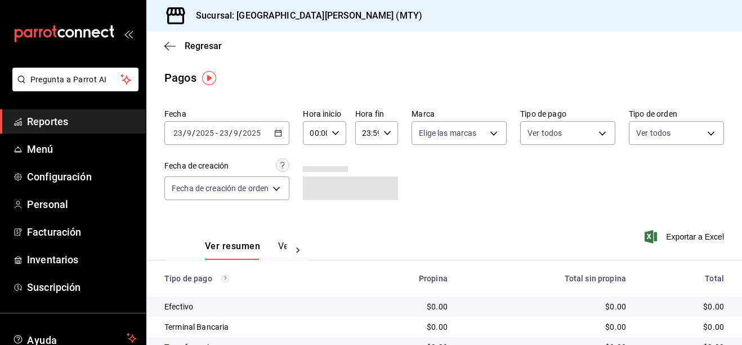
click at [282, 131] on icon "button" at bounding box center [278, 133] width 8 height 8
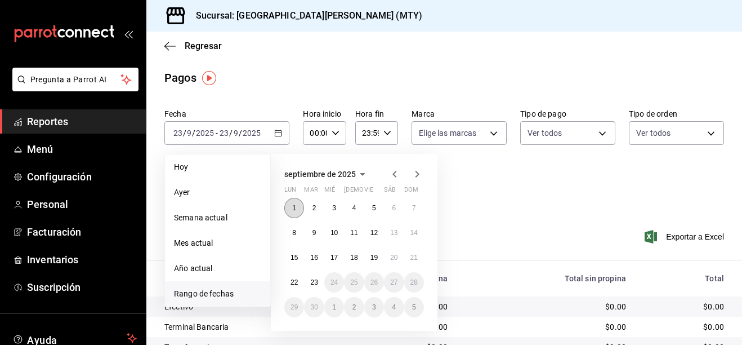
click at [295, 210] on abbr "1" at bounding box center [294, 208] width 4 height 8
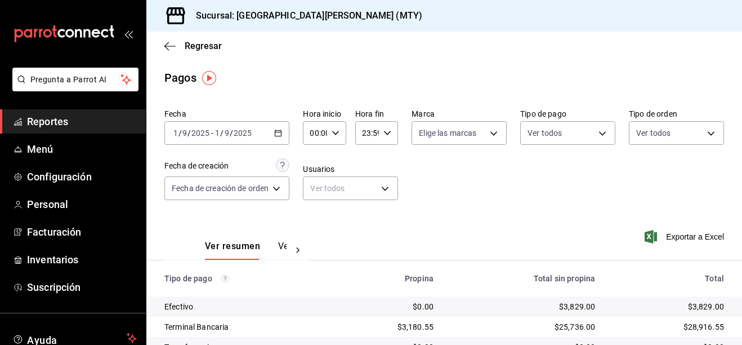
scroll to position [92, 0]
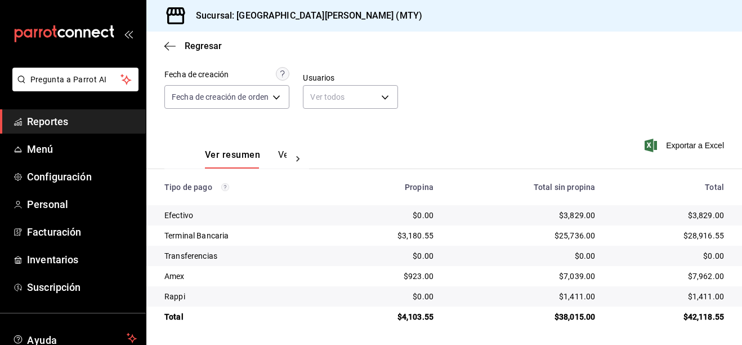
click at [375, 271] on div "$923.00" at bounding box center [387, 275] width 92 height 11
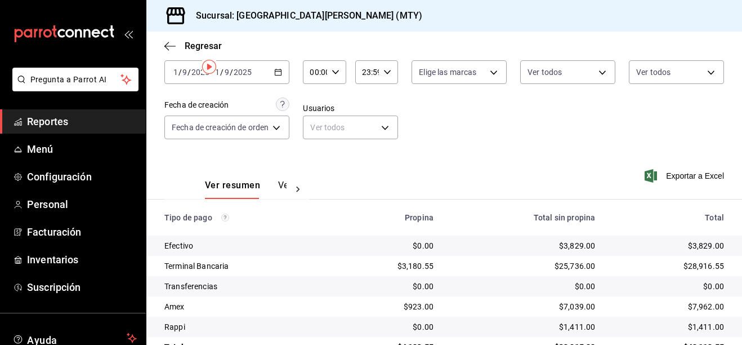
scroll to position [0, 0]
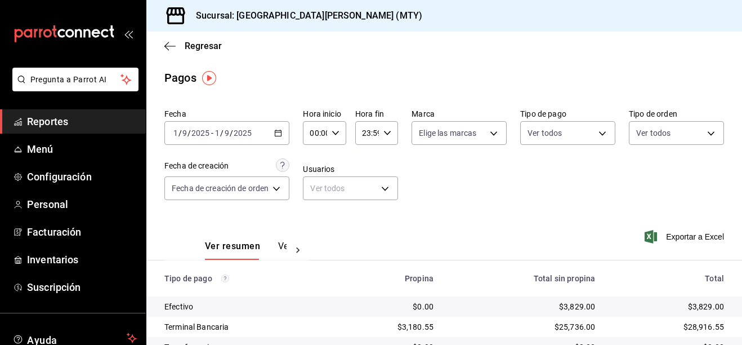
click at [278, 133] on icon "button" at bounding box center [278, 133] width 8 height 8
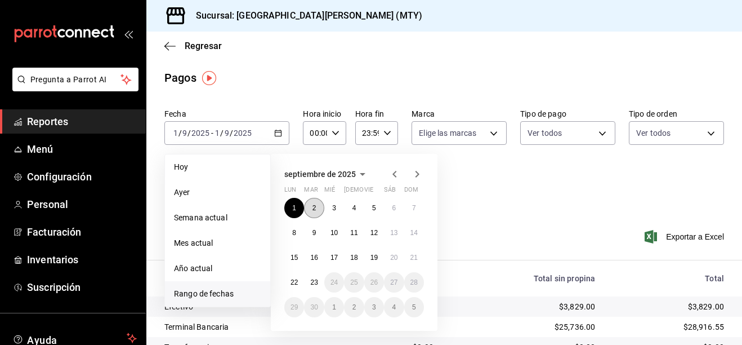
click at [313, 205] on abbr "2" at bounding box center [315, 208] width 4 height 8
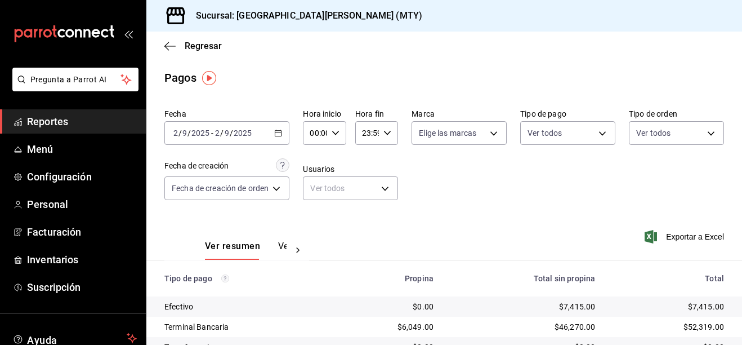
click at [282, 131] on icon "button" at bounding box center [278, 133] width 8 height 8
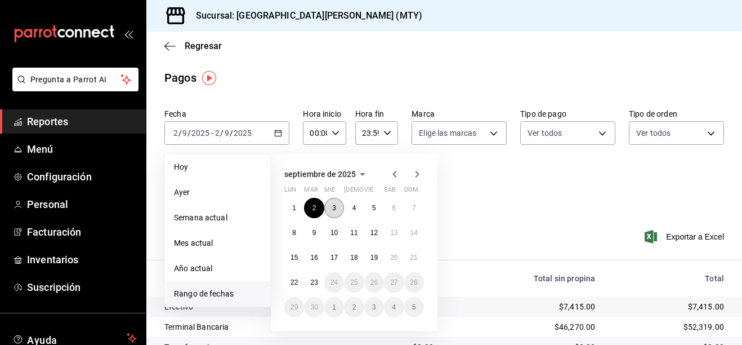
click at [332, 209] on button "3" at bounding box center [334, 208] width 20 height 20
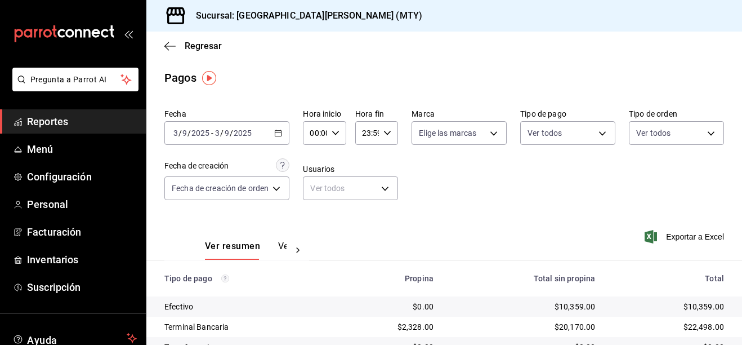
click at [281, 136] on div "[DATE] [DATE] - [DATE] [DATE]" at bounding box center [226, 133] width 125 height 24
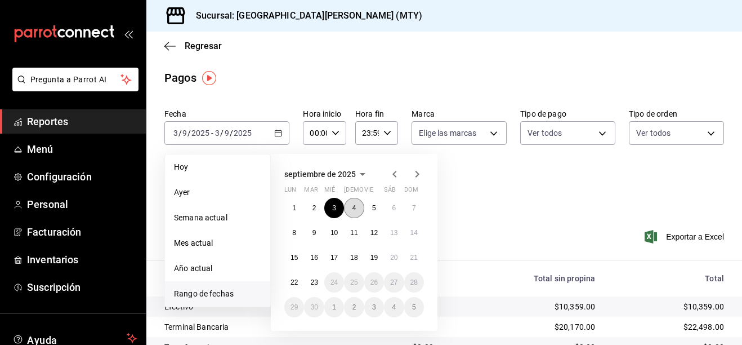
click at [355, 209] on abbr "4" at bounding box center [355, 208] width 4 height 8
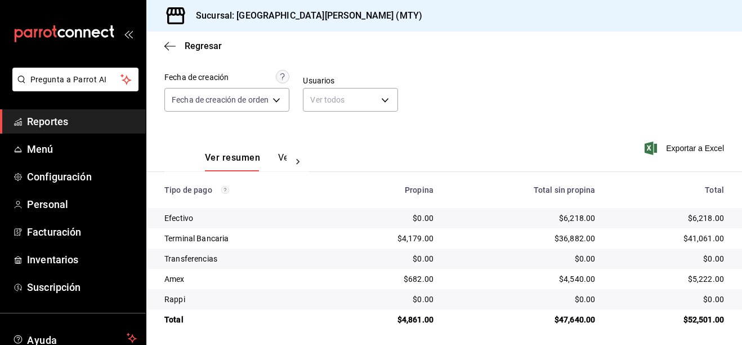
scroll to position [92, 0]
